Goal: Navigation & Orientation: Find specific page/section

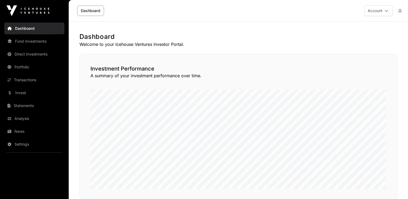
click at [25, 29] on link "Dashboard" at bounding box center [34, 29] width 60 height 12
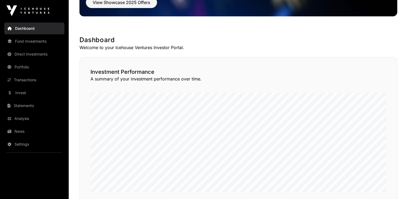
scroll to position [75, 0]
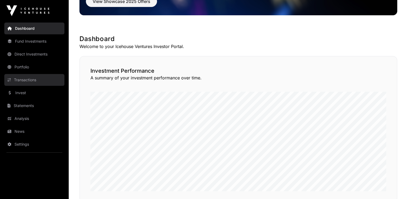
click at [19, 79] on link "Transactions" at bounding box center [34, 80] width 60 height 12
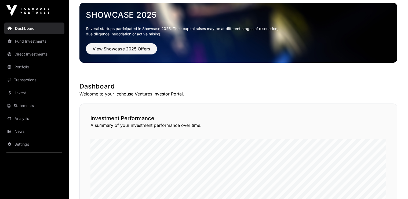
scroll to position [21, 0]
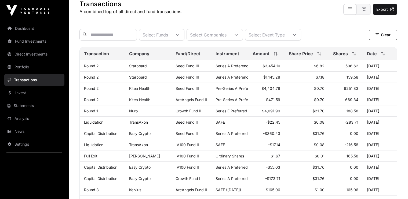
scroll to position [32, 0]
click at [23, 128] on link "News" at bounding box center [34, 132] width 60 height 12
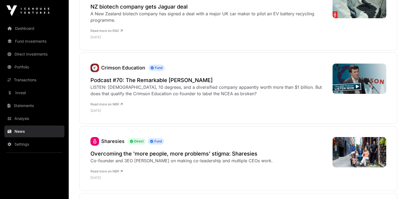
scroll to position [187, 0]
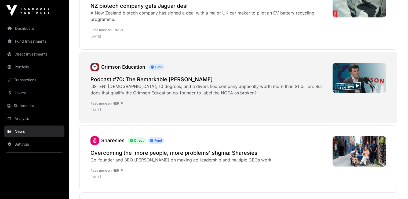
click at [109, 80] on h2 "Podcast #70: The Remarkable [PERSON_NAME]" at bounding box center [208, 80] width 237 height 8
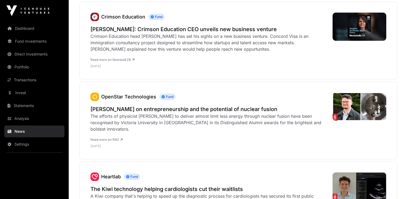
scroll to position [668, 0]
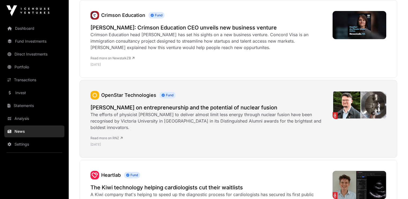
click at [115, 105] on h2 "[PERSON_NAME] on entrepreneurship and the potential of nuclear fusion" at bounding box center [208, 108] width 237 height 8
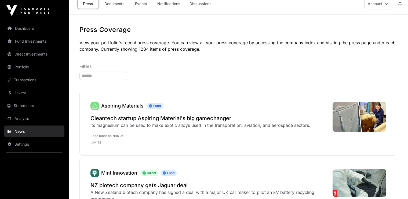
scroll to position [0, 0]
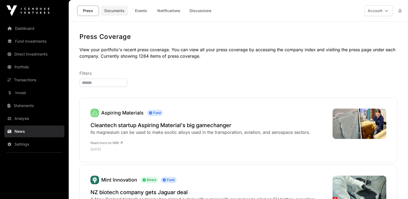
click at [116, 12] on link "Documents" at bounding box center [114, 11] width 27 height 10
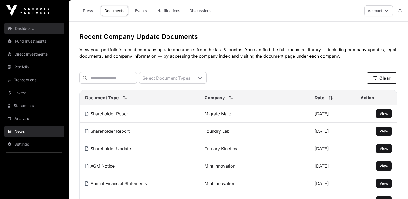
click at [26, 29] on link "Dashboard" at bounding box center [34, 29] width 60 height 12
